Goal: Information Seeking & Learning: Learn about a topic

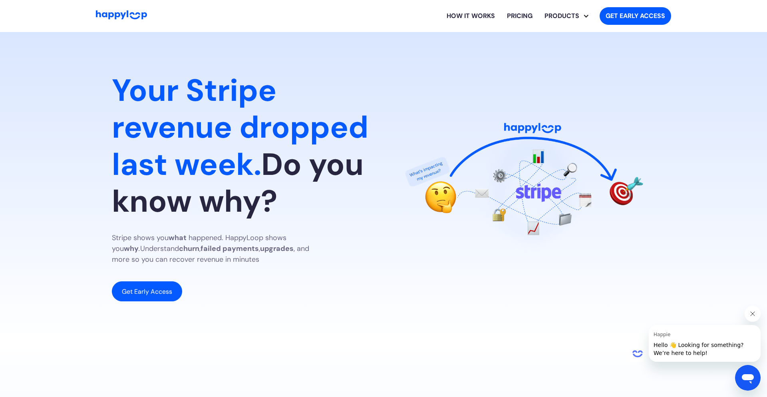
click at [172, 126] on span "Your Stripe revenue dropped last week." at bounding box center [240, 127] width 257 height 114
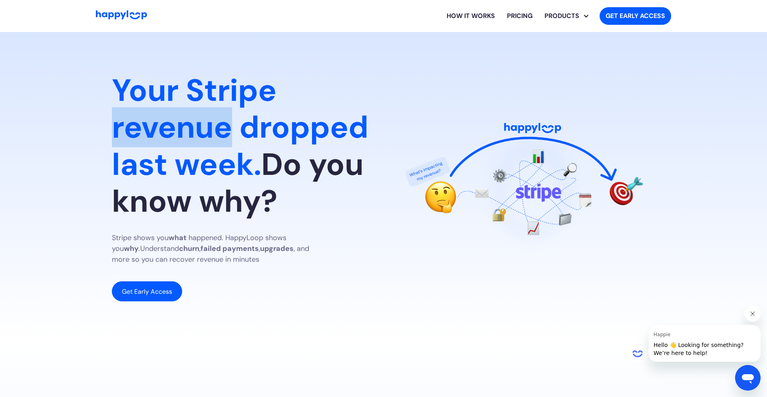
click at [172, 126] on span "Your Stripe revenue dropped last week." at bounding box center [240, 127] width 257 height 114
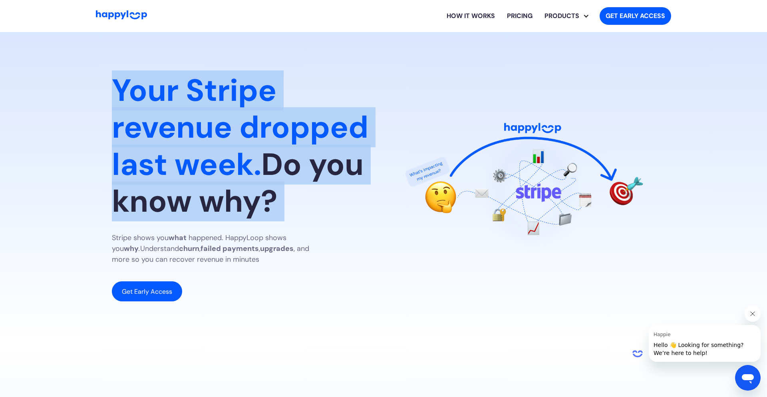
click at [172, 126] on span "Your Stripe revenue dropped last week." at bounding box center [240, 127] width 257 height 114
click at [172, 158] on span "Your Stripe revenue dropped last week." at bounding box center [240, 127] width 257 height 114
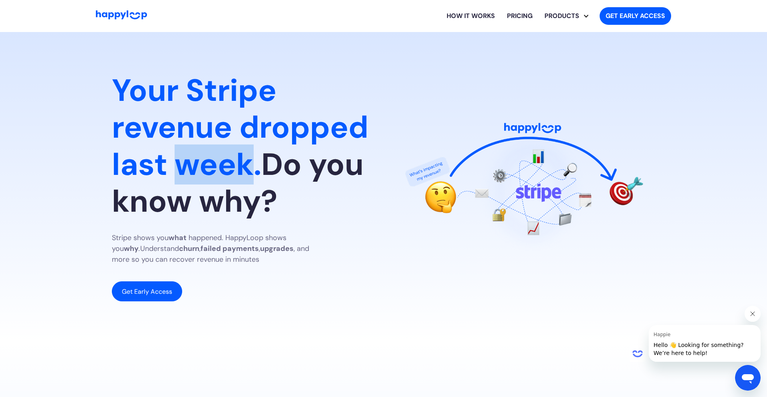
click at [172, 158] on span "Your Stripe revenue dropped last week." at bounding box center [240, 127] width 257 height 114
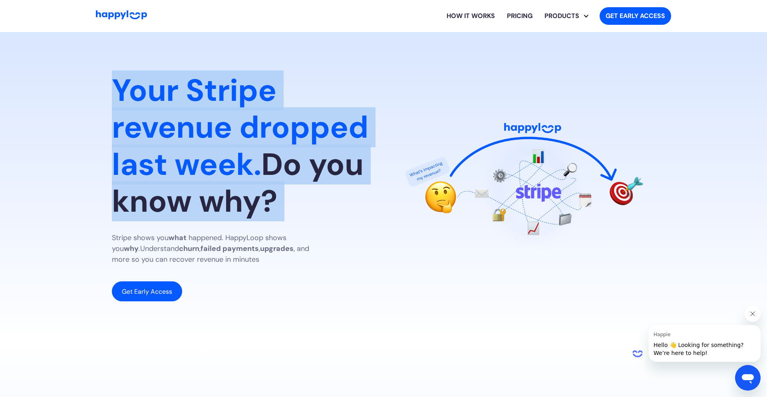
click at [172, 158] on span "Your Stripe revenue dropped last week." at bounding box center [240, 127] width 257 height 114
click at [172, 193] on h1 "Your Stripe revenue dropped last week. Do you know why?" at bounding box center [241, 145] width 259 height 147
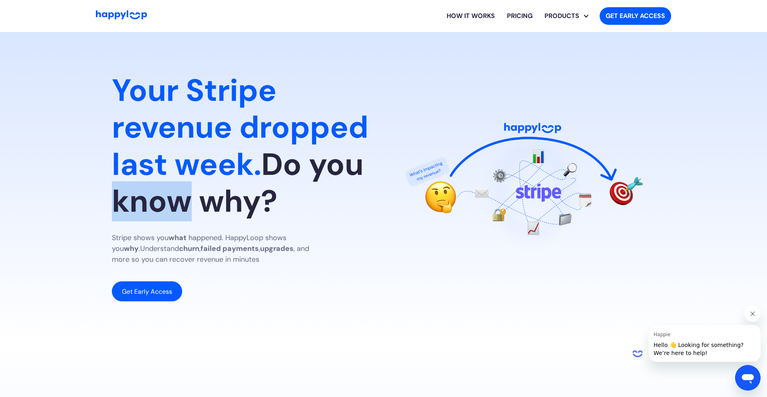
click at [172, 193] on h1 "Your Stripe revenue dropped last week. Do you know why?" at bounding box center [241, 145] width 259 height 147
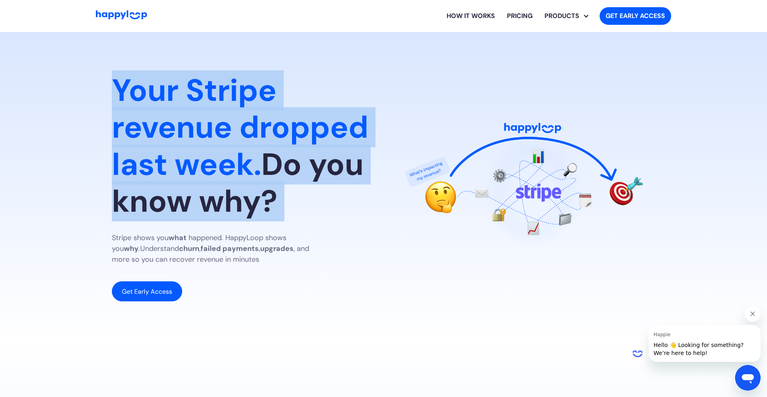
click at [172, 193] on h1 "Your Stripe revenue dropped last week. Do you know why?" at bounding box center [241, 145] width 259 height 147
click at [173, 204] on h1 "Your Stripe revenue dropped last week. Do you know why?" at bounding box center [241, 145] width 259 height 147
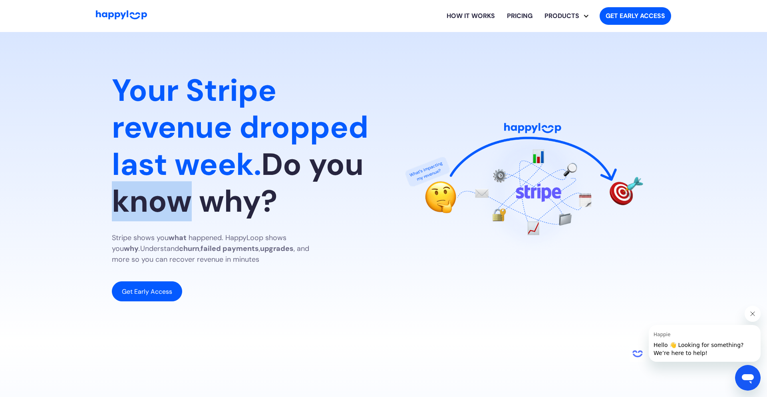
click at [173, 204] on h1 "Your Stripe revenue dropped last week. Do you know why?" at bounding box center [241, 145] width 259 height 147
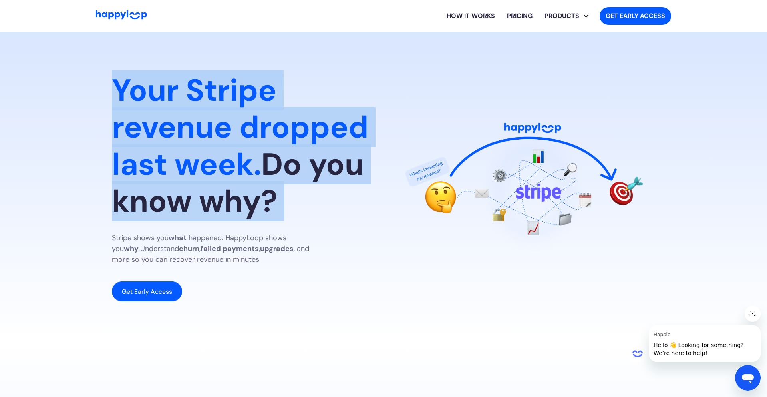
click at [173, 204] on h1 "Your Stripe revenue dropped last week. Do you know why?" at bounding box center [241, 145] width 259 height 147
click at [169, 225] on div "Your Stripe revenue dropped last week. Do you know why? Stripe shows you what h…" at bounding box center [241, 186] width 259 height 229
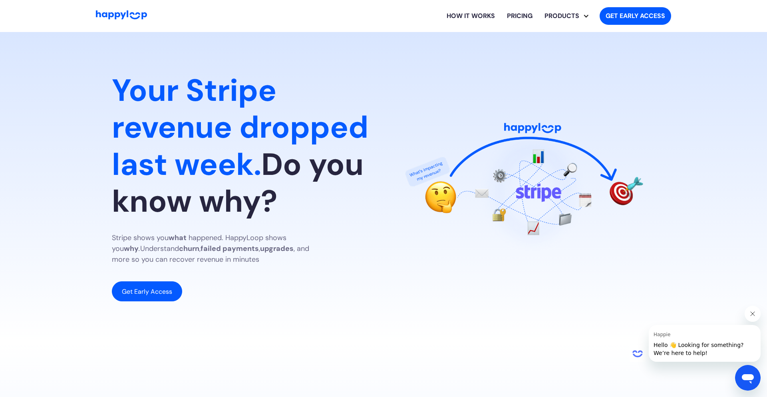
click at [169, 225] on div "Your Stripe revenue dropped last week. Do you know why? Stripe shows you what h…" at bounding box center [241, 186] width 259 height 229
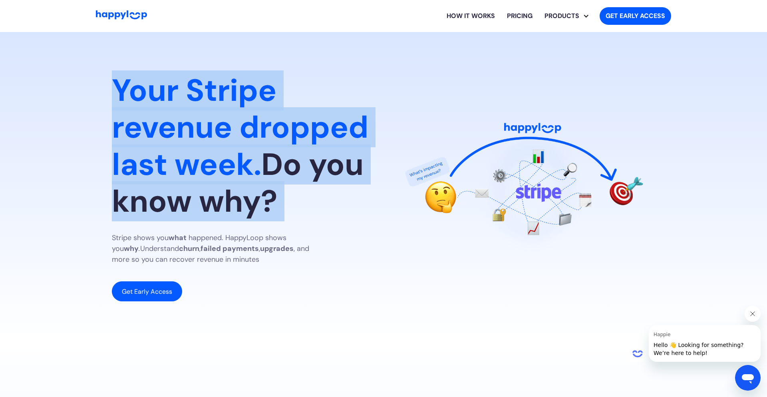
click at [169, 225] on div "Your Stripe revenue dropped last week. Do you know why? Stripe shows you what h…" at bounding box center [241, 186] width 259 height 229
click at [165, 226] on div "Your Stripe revenue dropped last week. Do you know why? Stripe shows you what h…" at bounding box center [241, 186] width 259 height 229
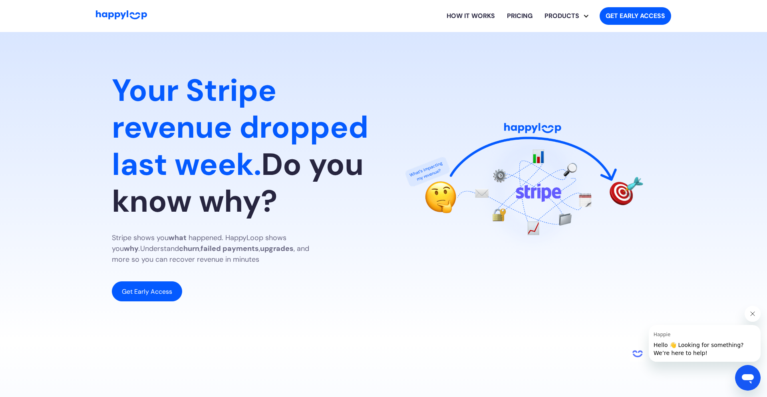
click at [165, 226] on div "Your Stripe revenue dropped last week. Do you know why? Stripe shows you what h…" at bounding box center [241, 186] width 259 height 229
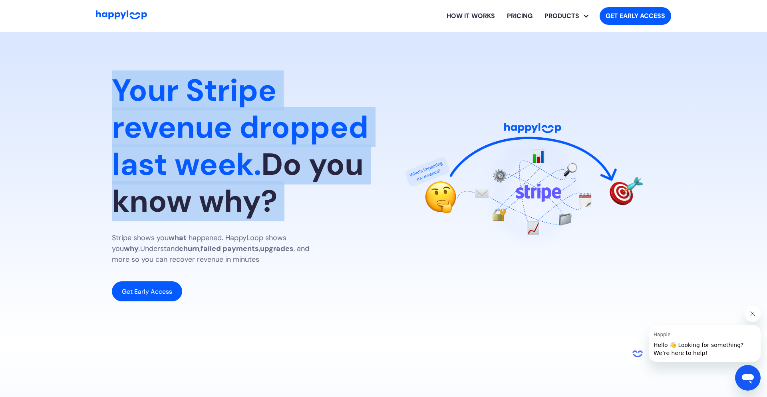
click at [165, 226] on div "Your Stripe revenue dropped last week. Do you know why? Stripe shows you what h…" at bounding box center [241, 186] width 259 height 229
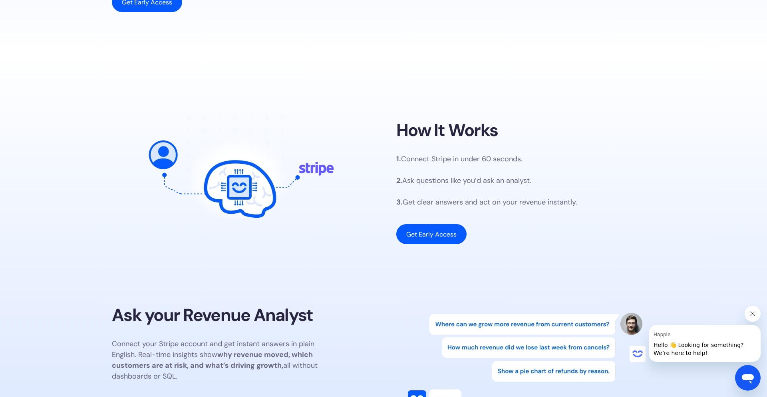
scroll to position [289, 0]
click at [461, 193] on p "1. Connect Stripe in under 60 seconds. 2. Ask questions like you’d ask an analy…" at bounding box center [487, 180] width 181 height 54
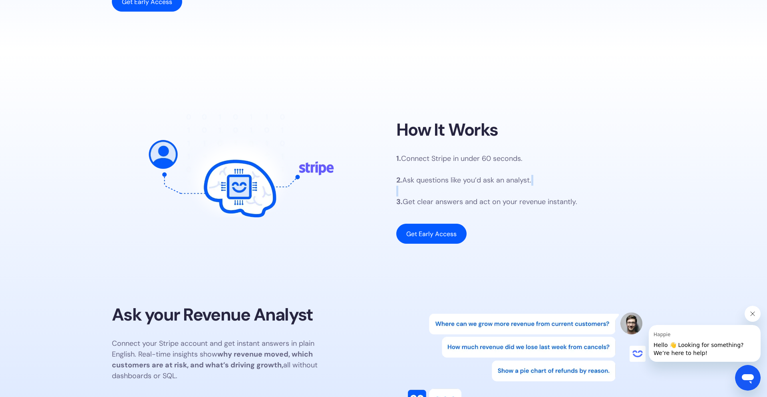
click at [457, 193] on p "1. Connect Stripe in under 60 seconds. 2. Ask questions like you’d ask an analy…" at bounding box center [487, 180] width 181 height 54
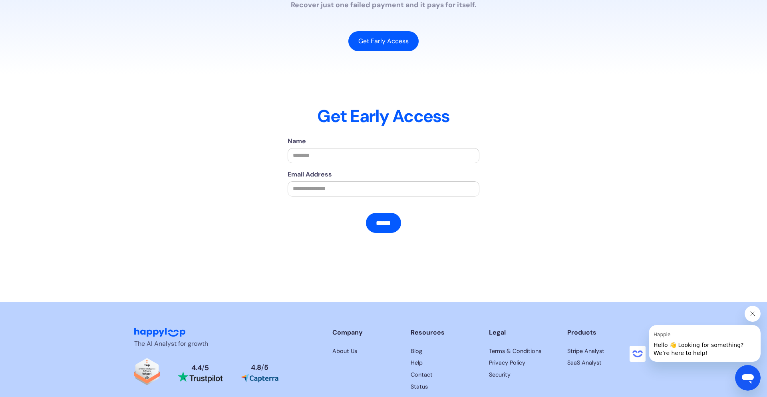
scroll to position [1765, 0]
